Goal: Find specific page/section: Find specific page/section

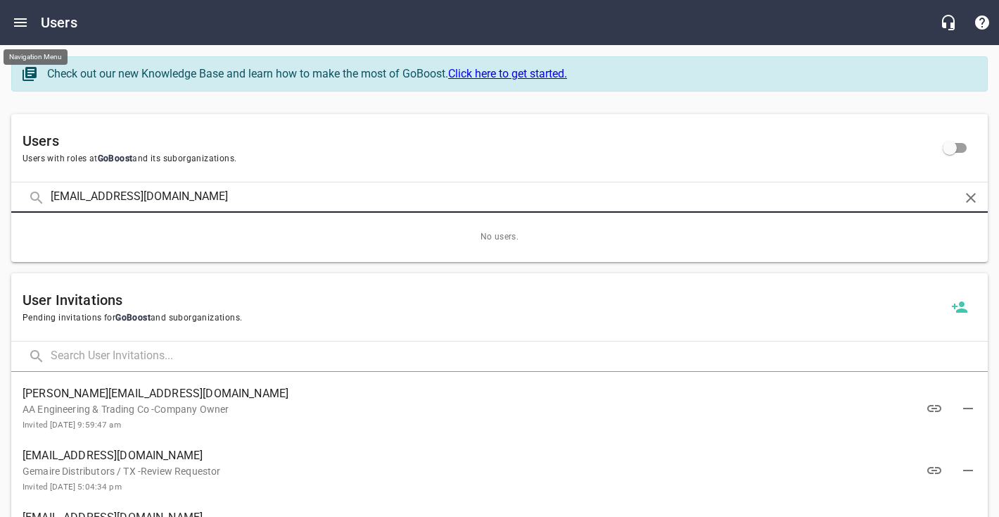
click at [28, 26] on icon "Open drawer" at bounding box center [20, 22] width 17 height 17
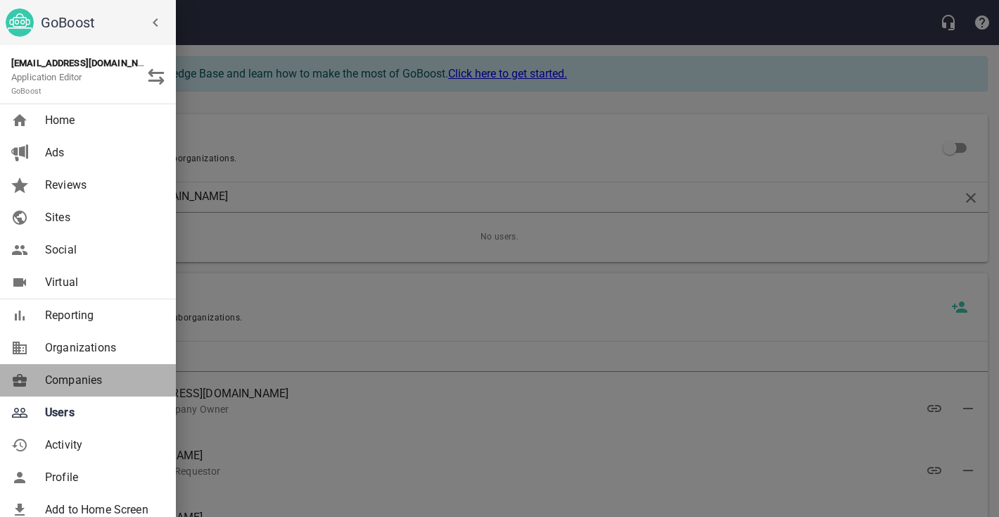
click at [82, 373] on span "Companies" at bounding box center [102, 380] width 114 height 17
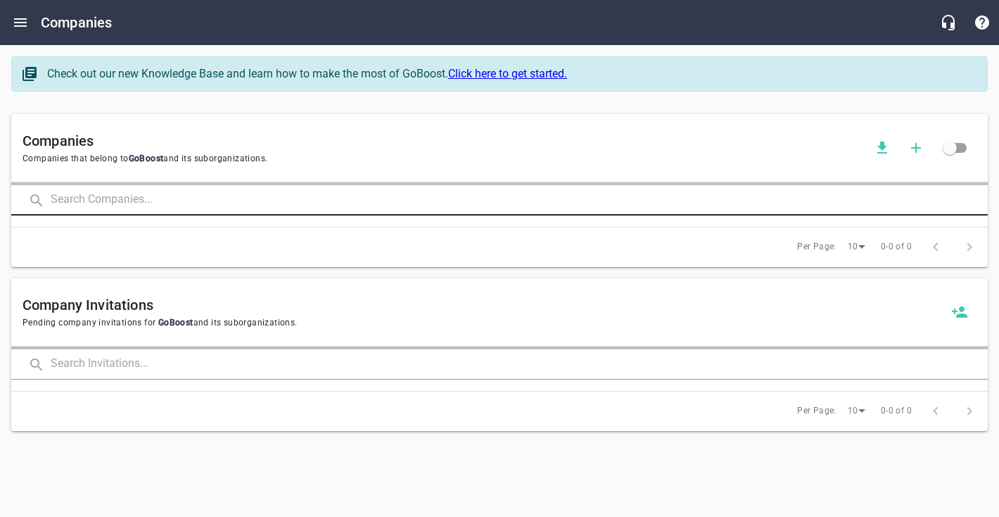
click at [137, 199] on input "text" at bounding box center [519, 200] width 937 height 30
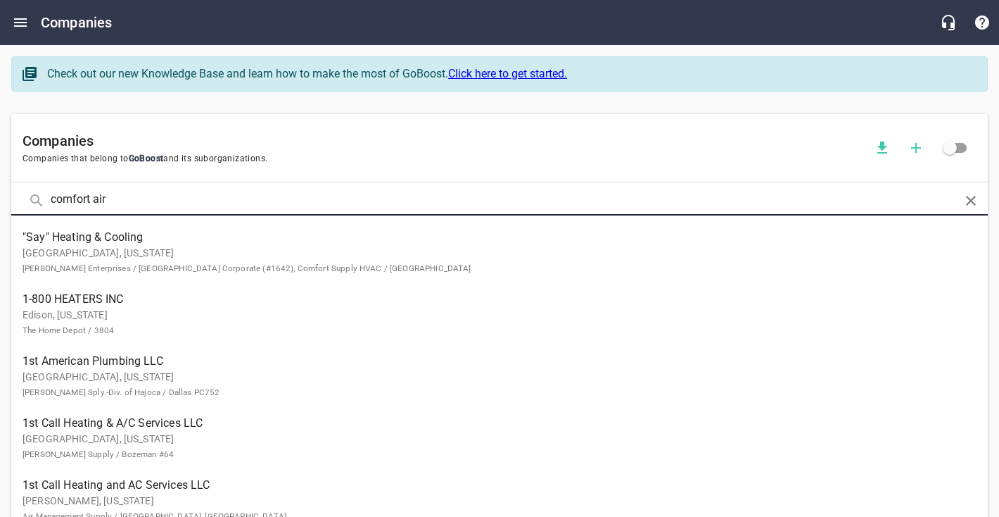
type input "comfort air"
click button at bounding box center [0, 0] width 0 height 0
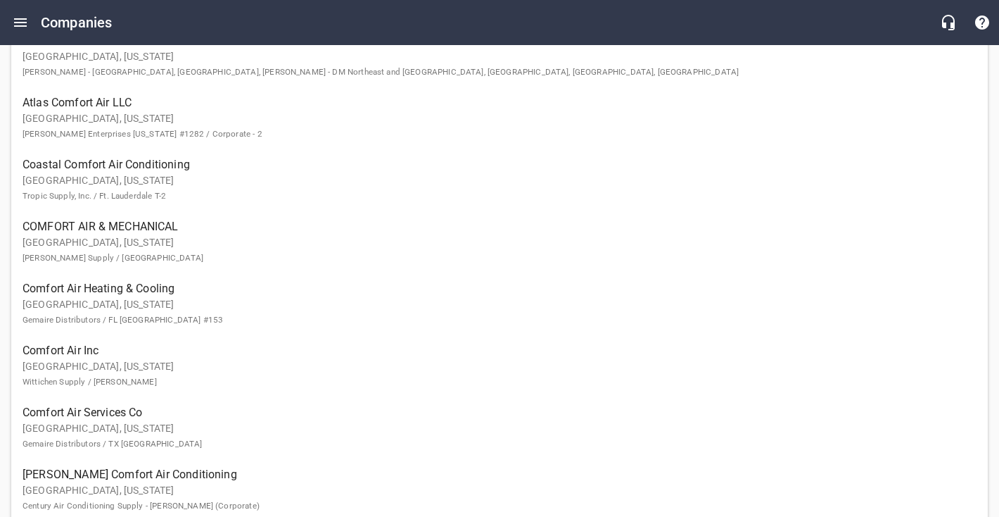
scroll to position [322, 0]
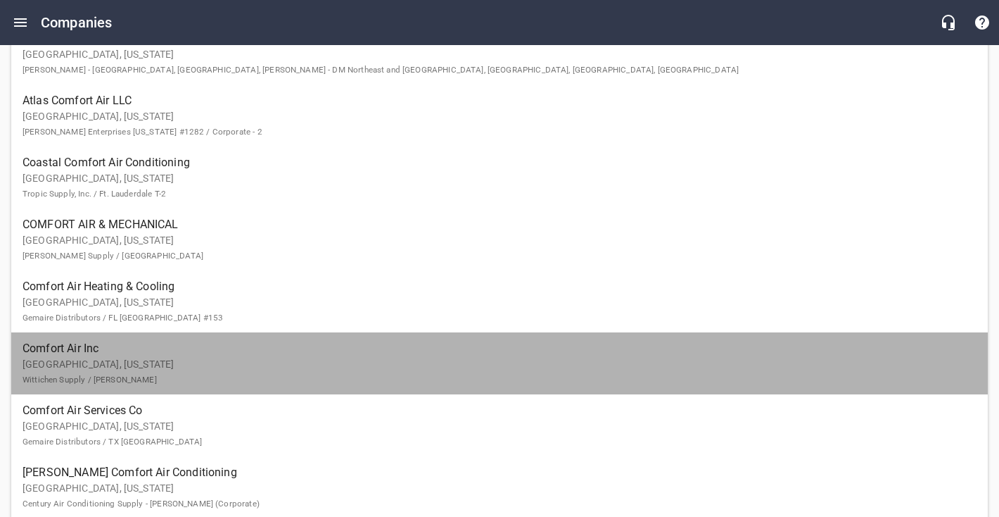
click at [89, 368] on p "[GEOGRAPHIC_DATA], [US_STATE] Wittichen Supply / [PERSON_NAME]" at bounding box center [489, 372] width 932 height 30
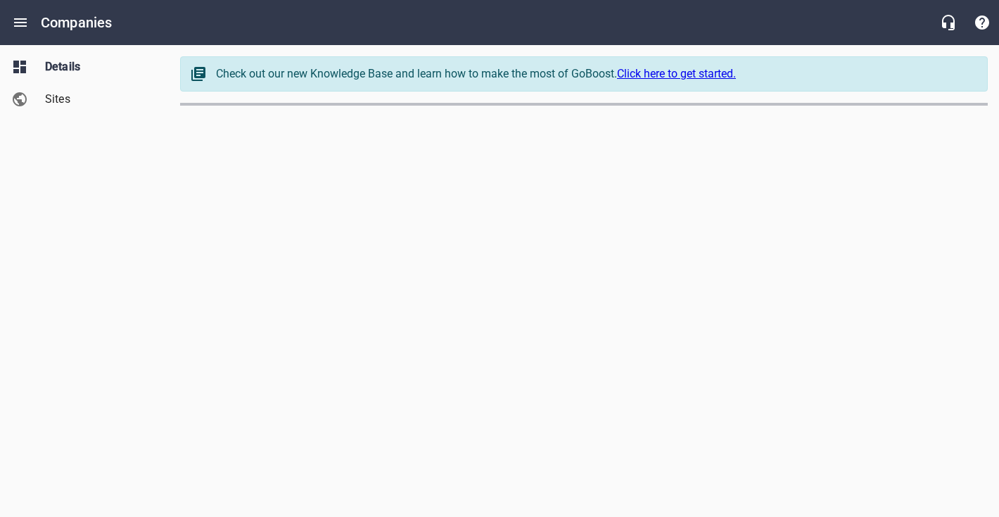
select select "62"
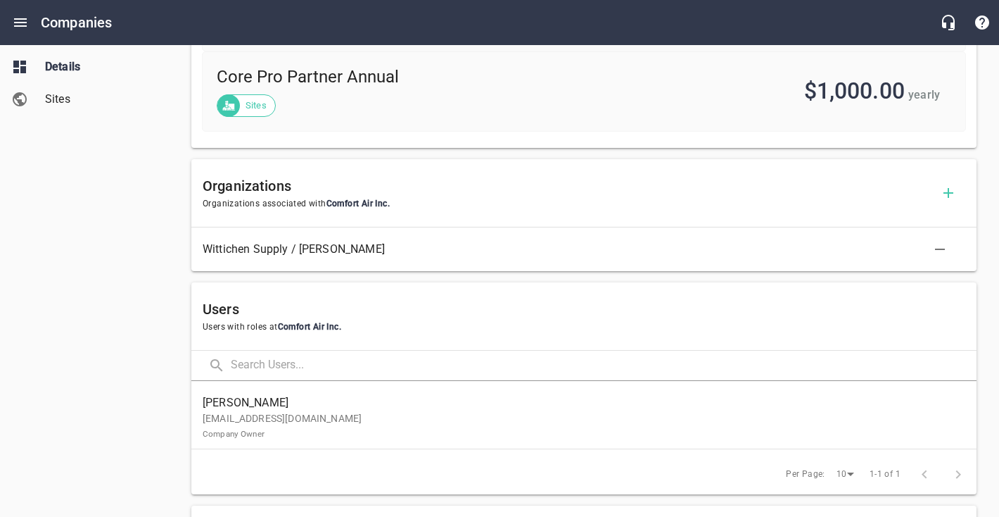
scroll to position [372, 0]
